Goal: Task Accomplishment & Management: Use online tool/utility

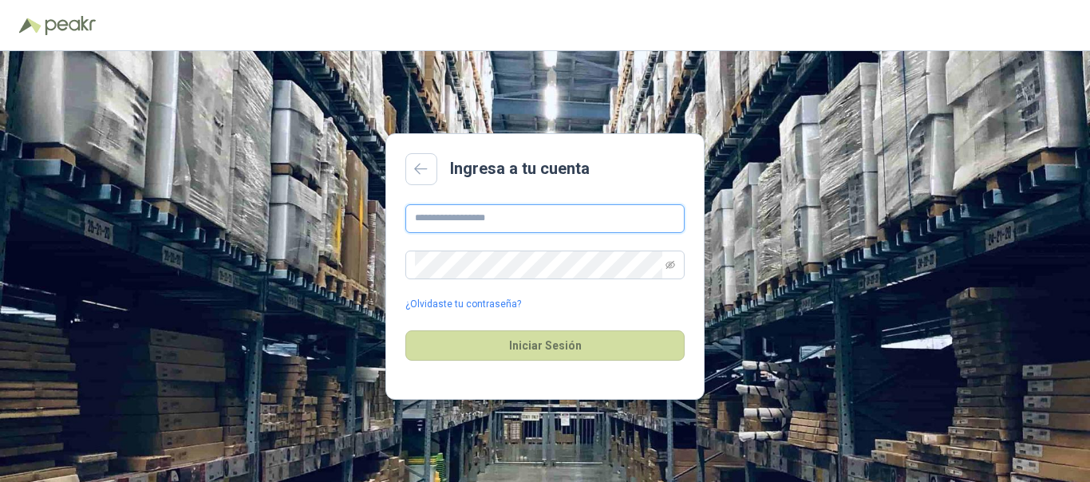
click at [494, 217] on input "text" at bounding box center [544, 218] width 279 height 29
type input "**********"
click at [405, 330] on button "Iniciar Sesión" at bounding box center [544, 345] width 279 height 30
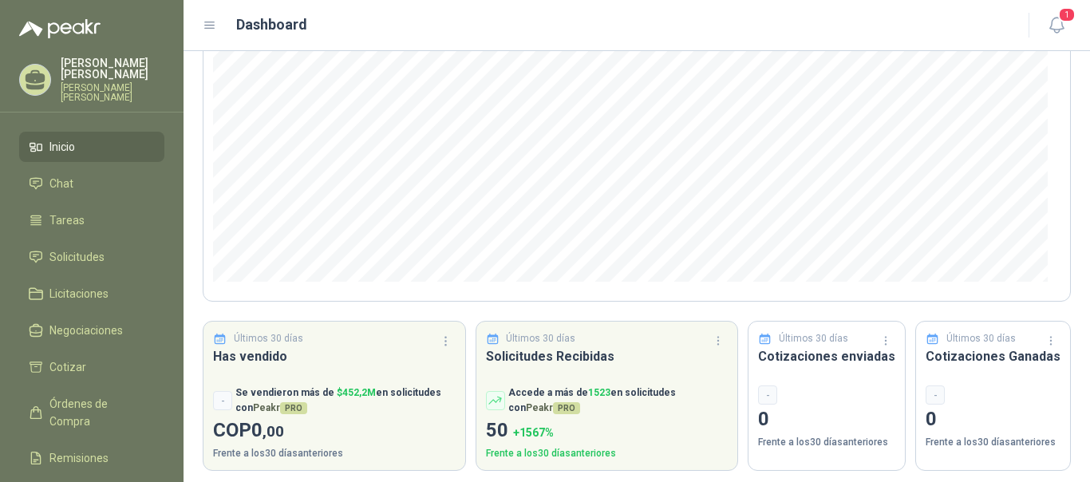
scroll to position [237, 0]
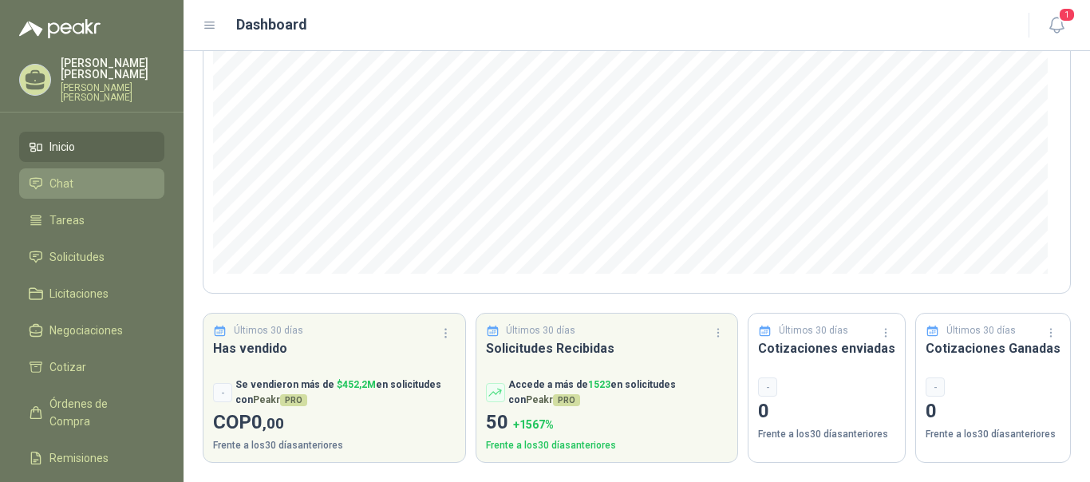
click at [57, 179] on span "Chat" at bounding box center [61, 184] width 24 height 18
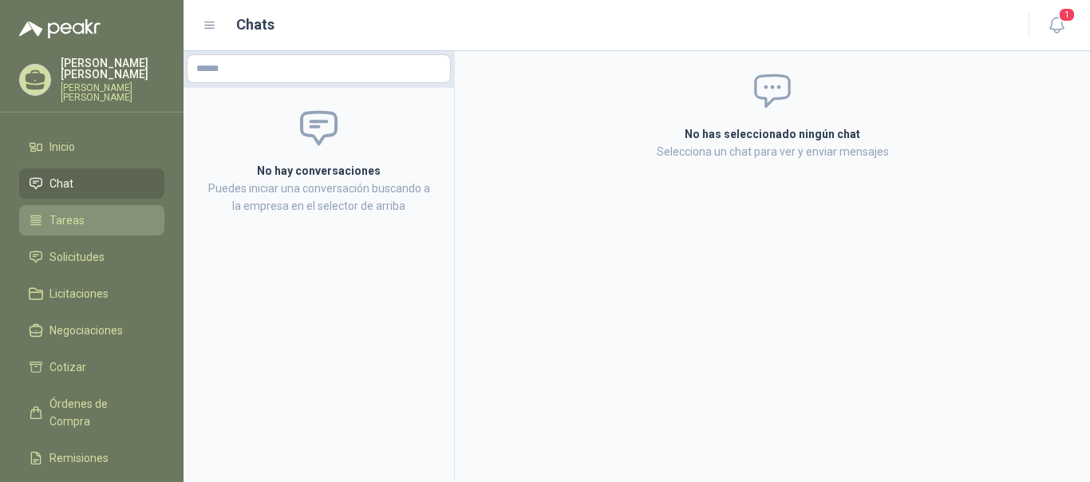
click at [64, 218] on span "Tareas" at bounding box center [66, 220] width 35 height 18
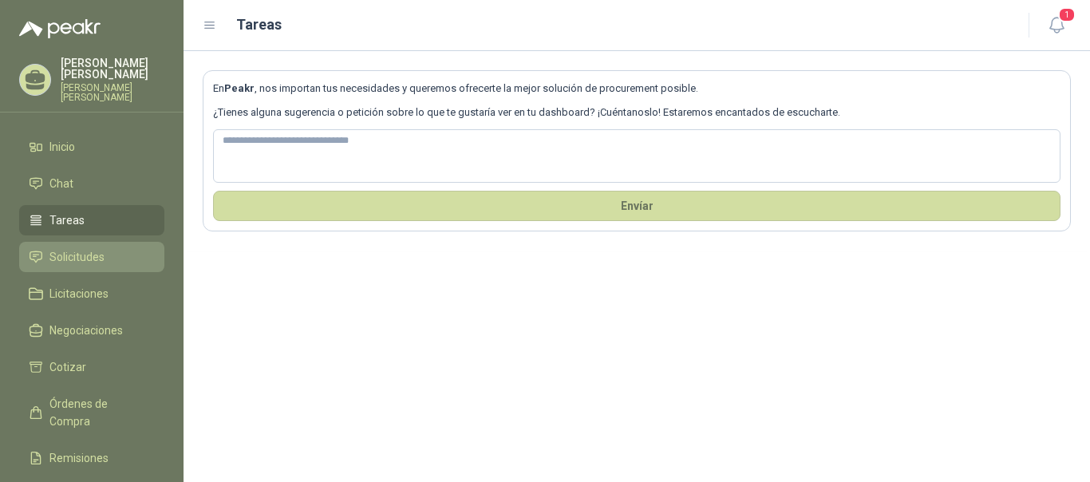
click at [72, 250] on span "Solicitudes" at bounding box center [76, 257] width 55 height 18
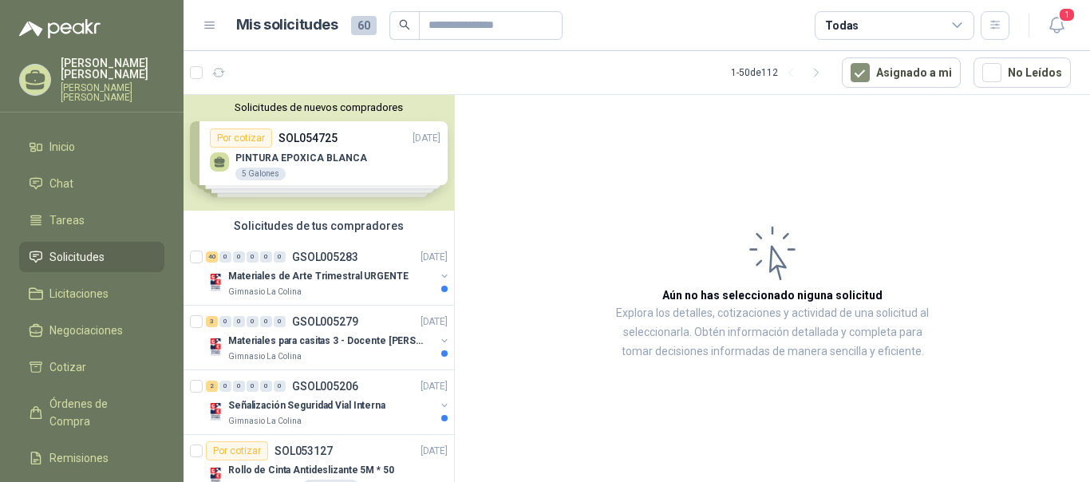
click at [377, 160] on div "Solicitudes de nuevos compradores Por cotizar SOL054725 [DATE] PINTURA EPOXICA …" at bounding box center [318, 153] width 270 height 116
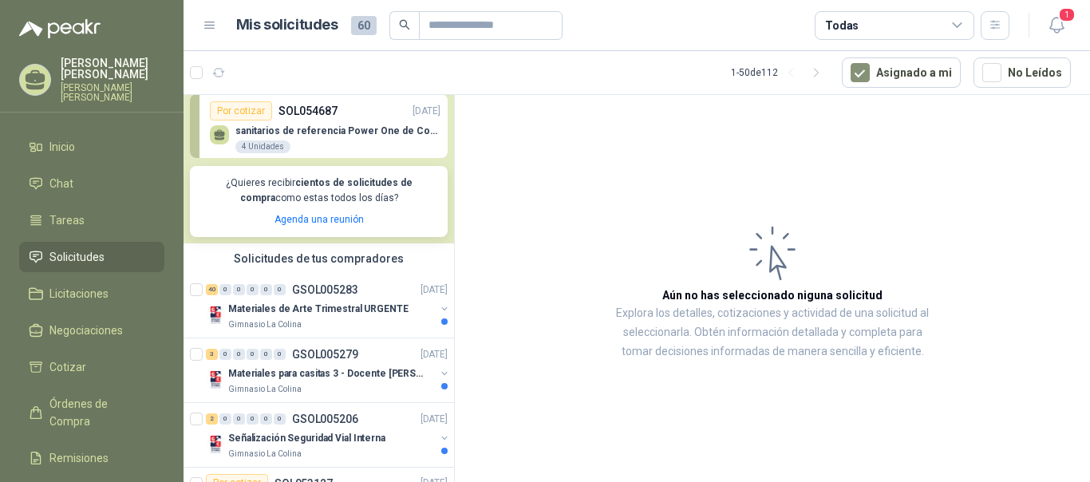
scroll to position [268, 0]
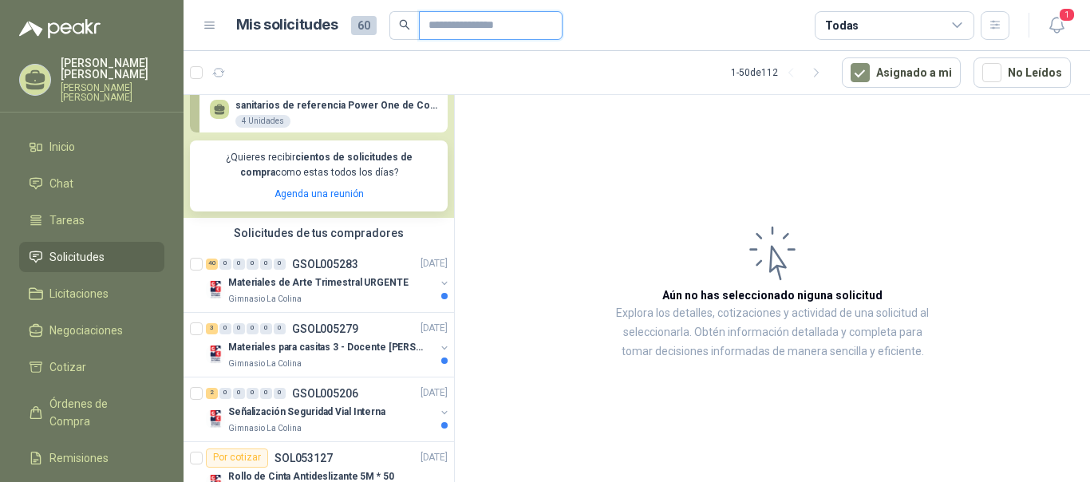
click at [459, 30] on input "text" at bounding box center [484, 25] width 112 height 27
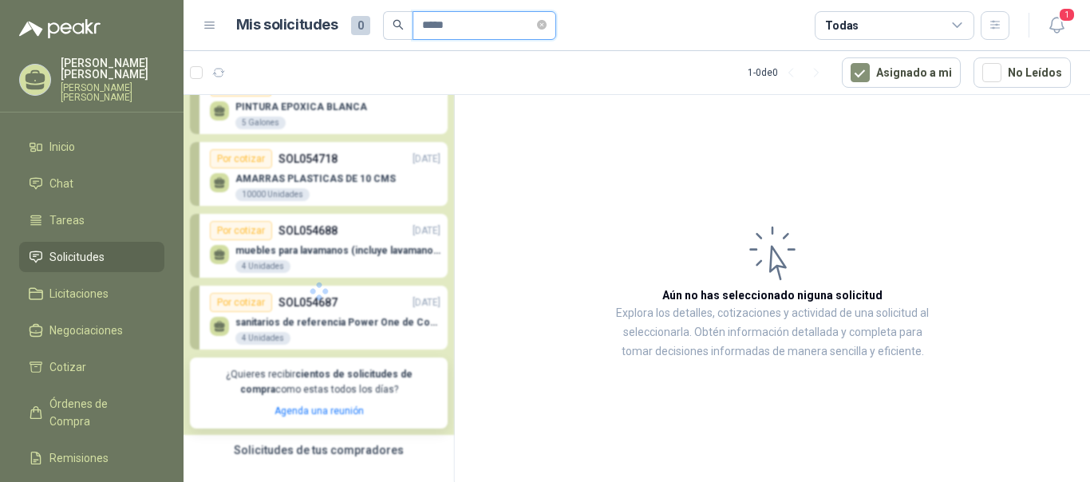
scroll to position [51, 0]
type input "******"
click at [394, 23] on icon "search" at bounding box center [397, 24] width 11 height 11
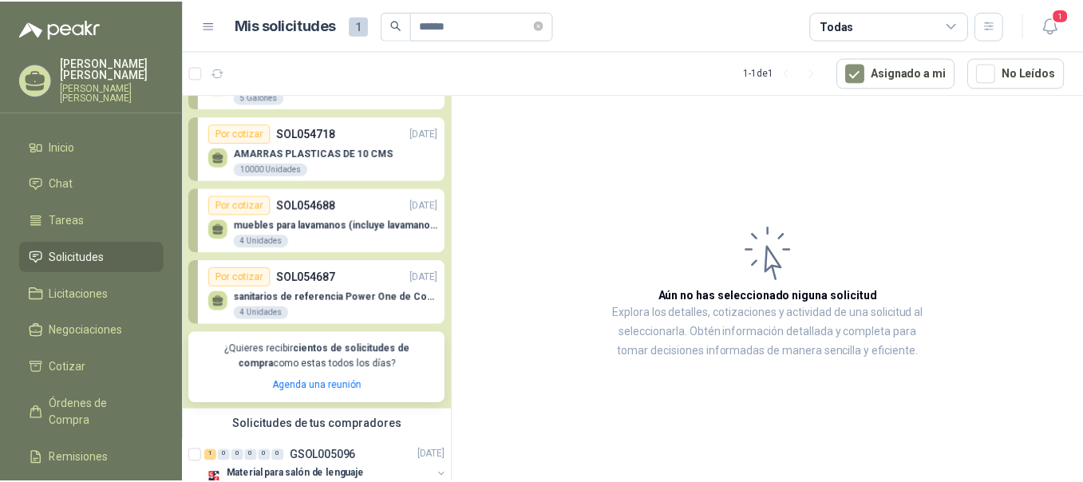
scroll to position [116, 0]
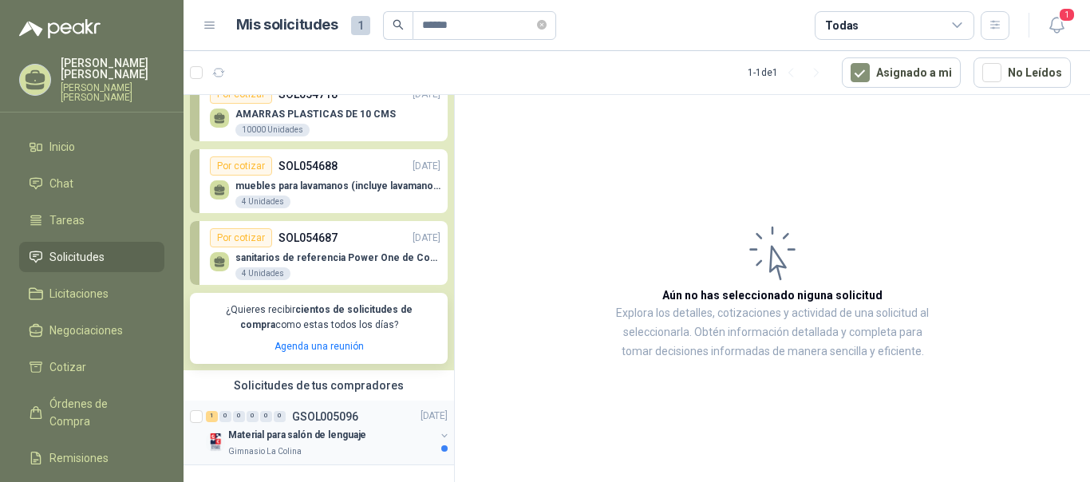
click at [301, 445] on div "Gimnasio La Colina" at bounding box center [331, 451] width 207 height 13
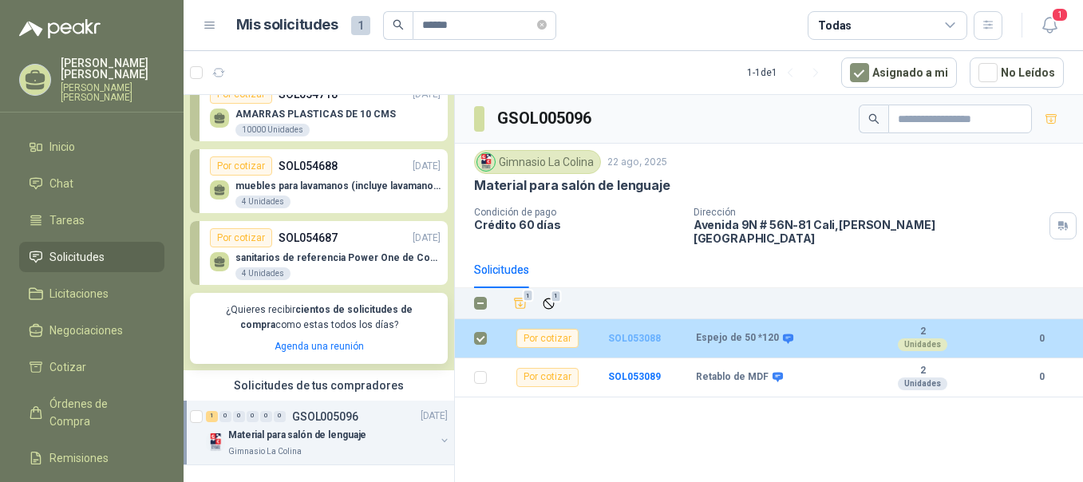
click at [633, 333] on b "SOL053088" at bounding box center [634, 338] width 53 height 11
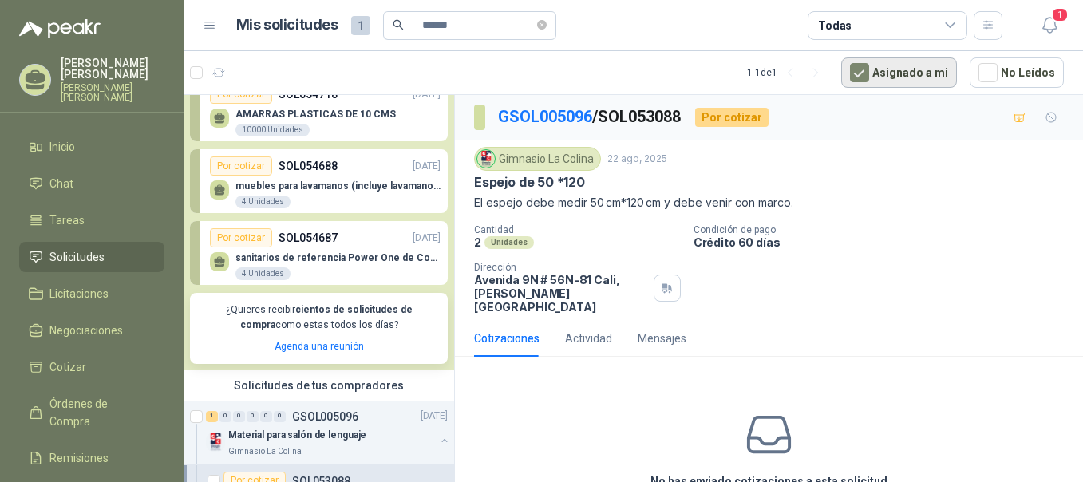
click at [898, 71] on button "Asignado a mi" at bounding box center [899, 72] width 116 height 30
